Goal: Information Seeking & Learning: Learn about a topic

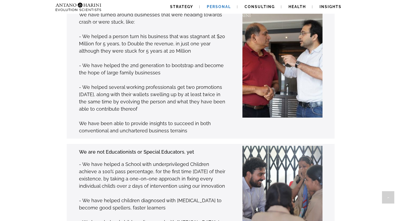
scroll to position [615, 0]
click at [185, 7] on span "Strategy" at bounding box center [181, 7] width 23 height 4
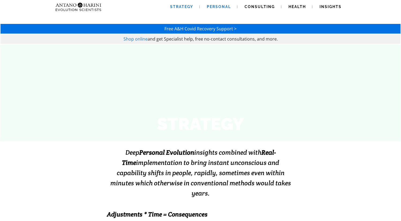
click at [217, 9] on link "Personal" at bounding box center [218, 7] width 37 height 14
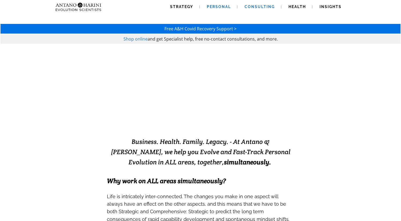
click at [265, 8] on span "Consulting" at bounding box center [260, 7] width 30 height 4
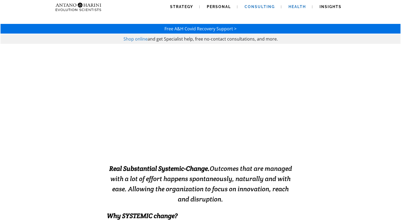
click at [290, 6] on span "Health" at bounding box center [297, 7] width 17 height 4
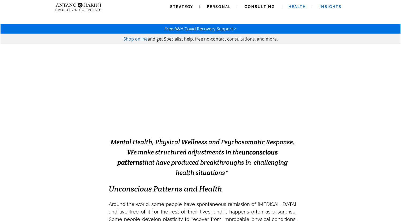
click at [327, 8] on span "Insights" at bounding box center [331, 7] width 22 height 4
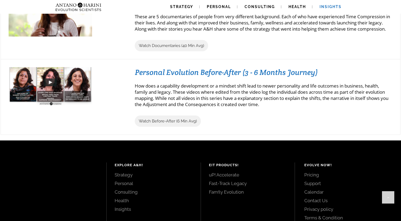
scroll to position [584, 0]
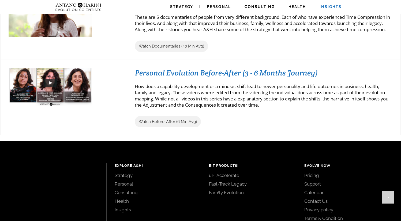
click at [51, 94] on img at bounding box center [51, 82] width 84 height 47
click at [51, 96] on img at bounding box center [51, 82] width 84 height 47
click at [52, 96] on img at bounding box center [51, 82] width 84 height 47
click at [166, 124] on span "Watch Before-After (6 Min Avg)" at bounding box center [168, 121] width 58 height 5
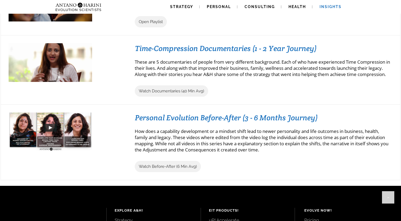
scroll to position [539, 0]
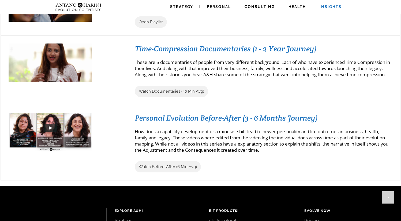
click at [54, 140] on img at bounding box center [51, 127] width 84 height 47
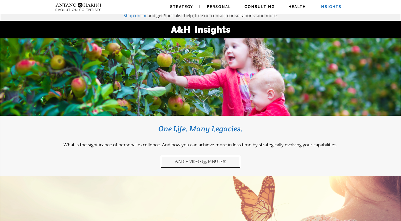
scroll to position [0, 0]
